Goal: Check status

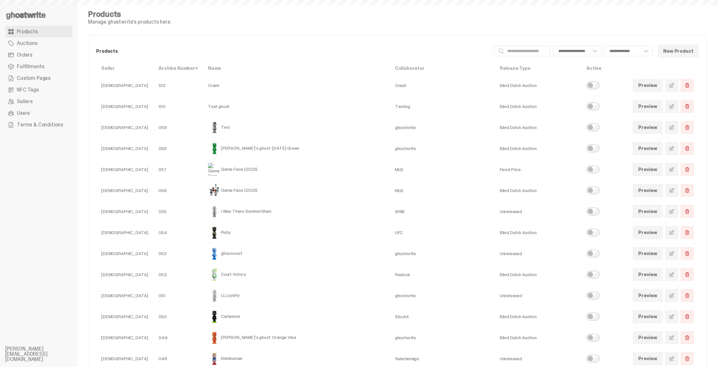
click at [37, 54] on link "Orders" at bounding box center [38, 55] width 67 height 12
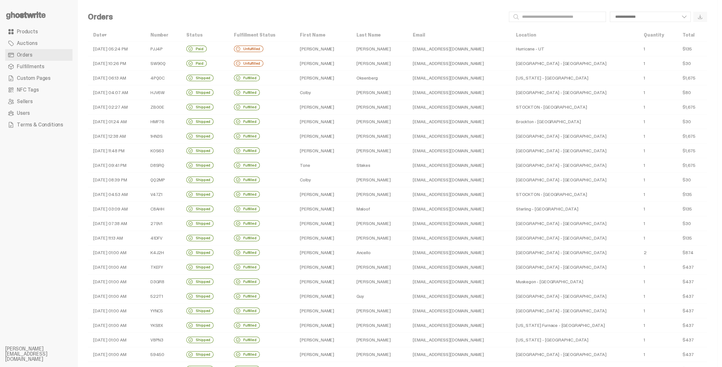
click at [229, 76] on td "Shipped" at bounding box center [205, 78] width 48 height 15
click at [229, 50] on td "Paid" at bounding box center [205, 49] width 48 height 15
